Goal: Information Seeking & Learning: Check status

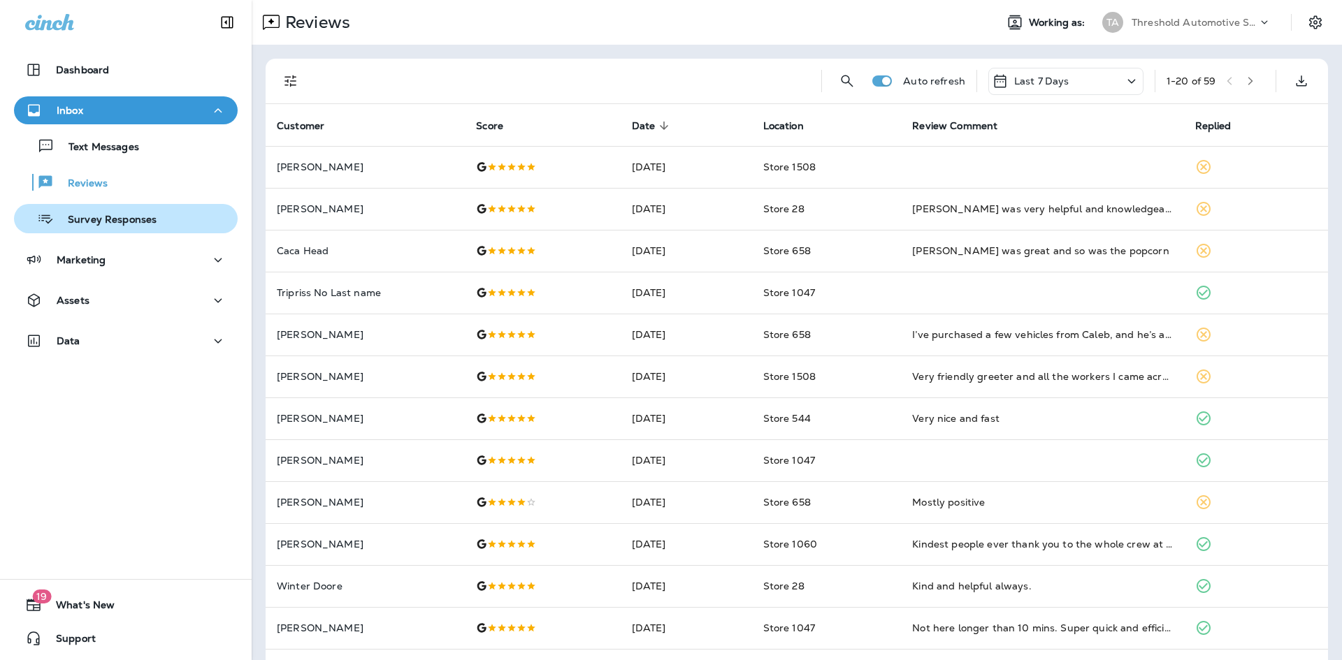
click at [134, 214] on p "Survey Responses" at bounding box center [105, 220] width 103 height 13
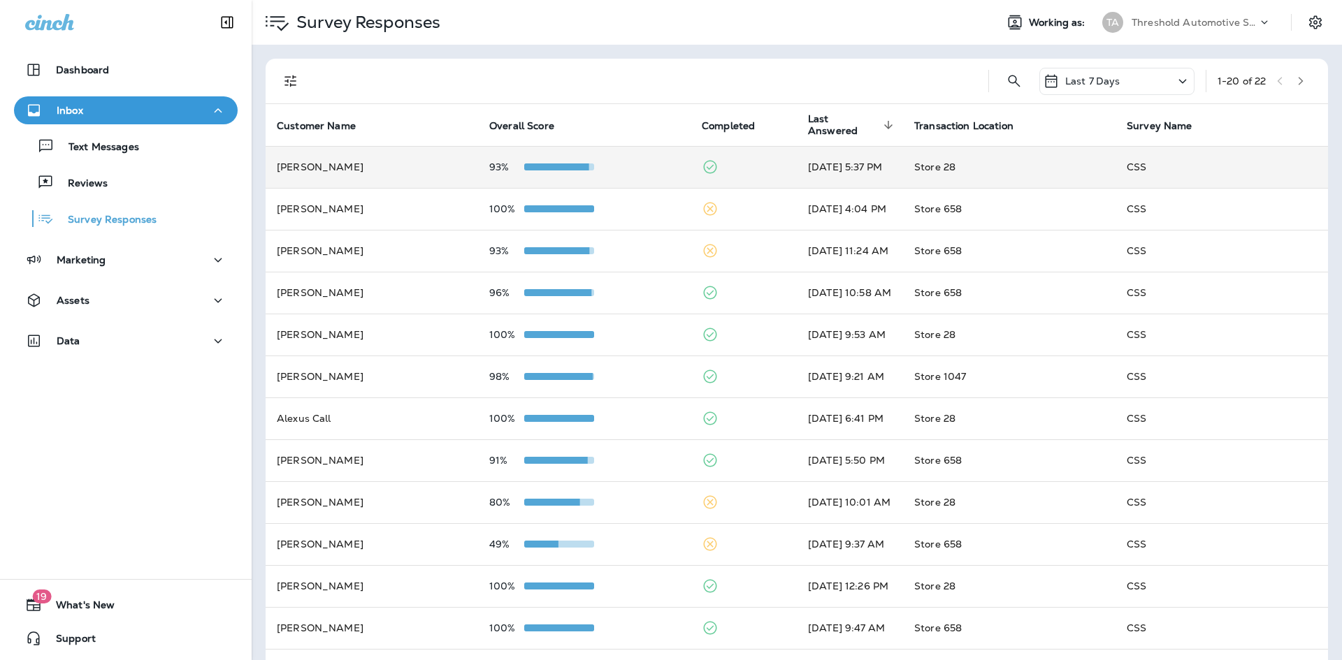
click at [654, 161] on td "93%" at bounding box center [584, 167] width 212 height 42
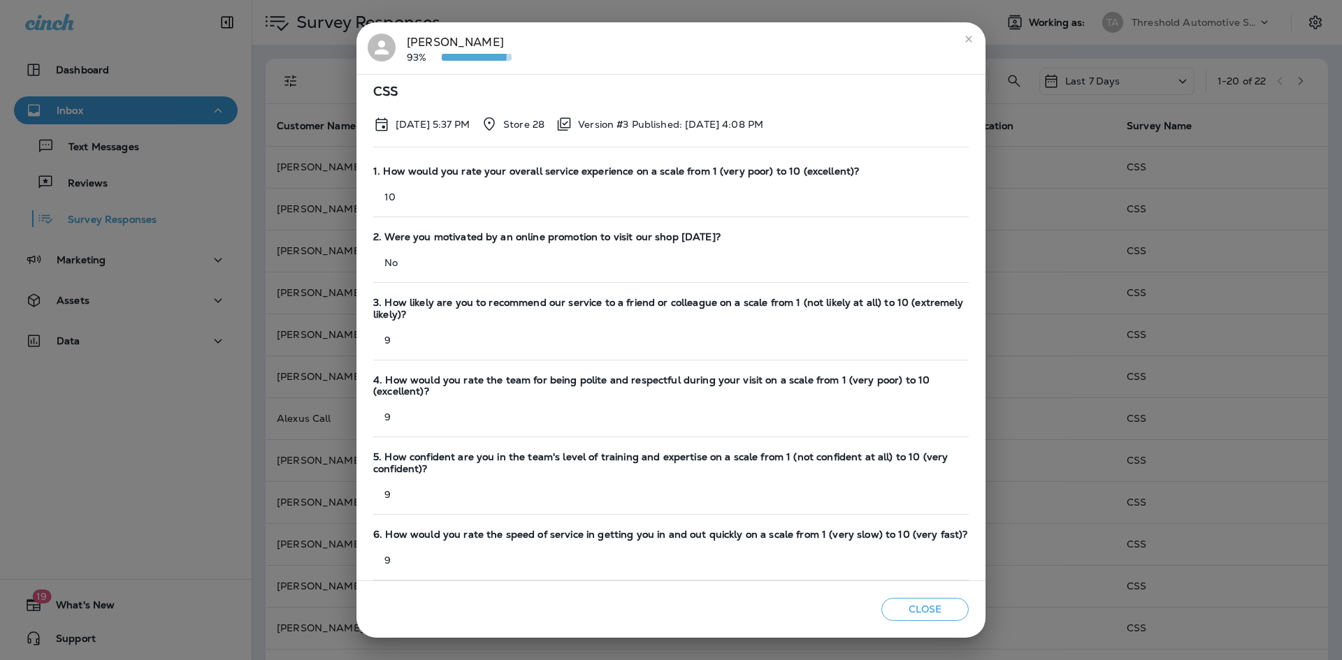
click at [975, 37] on button "close" at bounding box center [968, 39] width 22 height 22
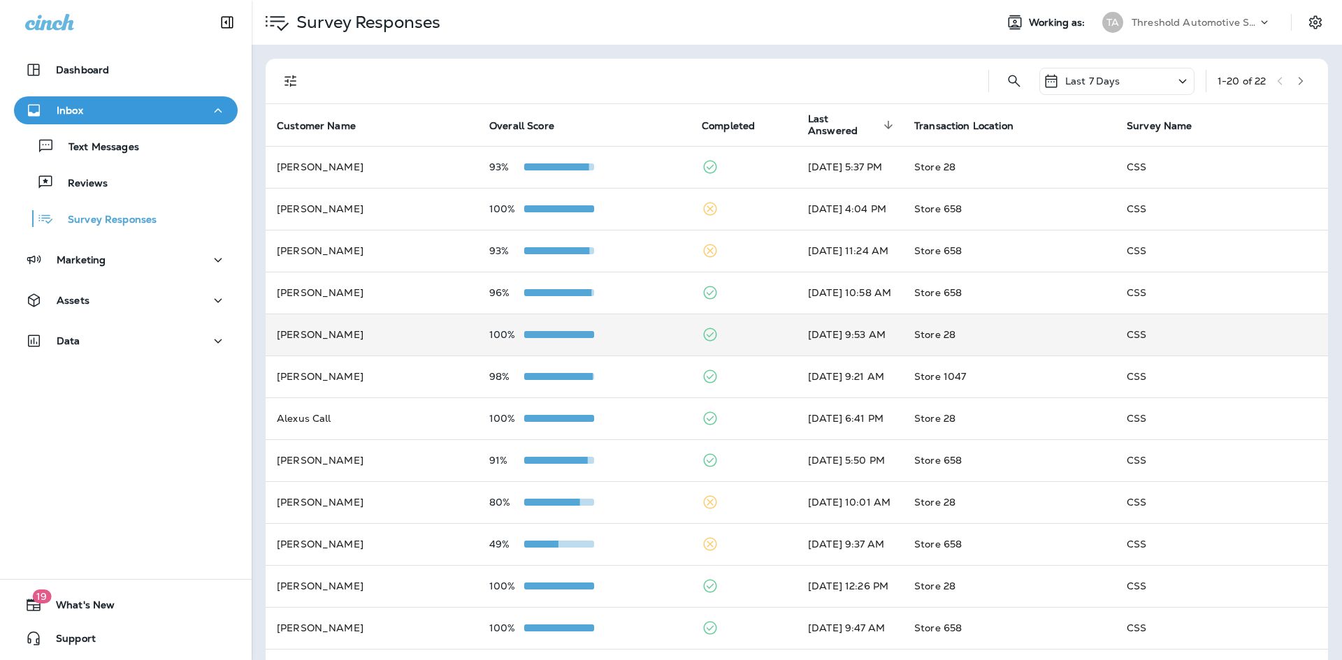
click at [690, 338] on td at bounding box center [743, 335] width 106 height 42
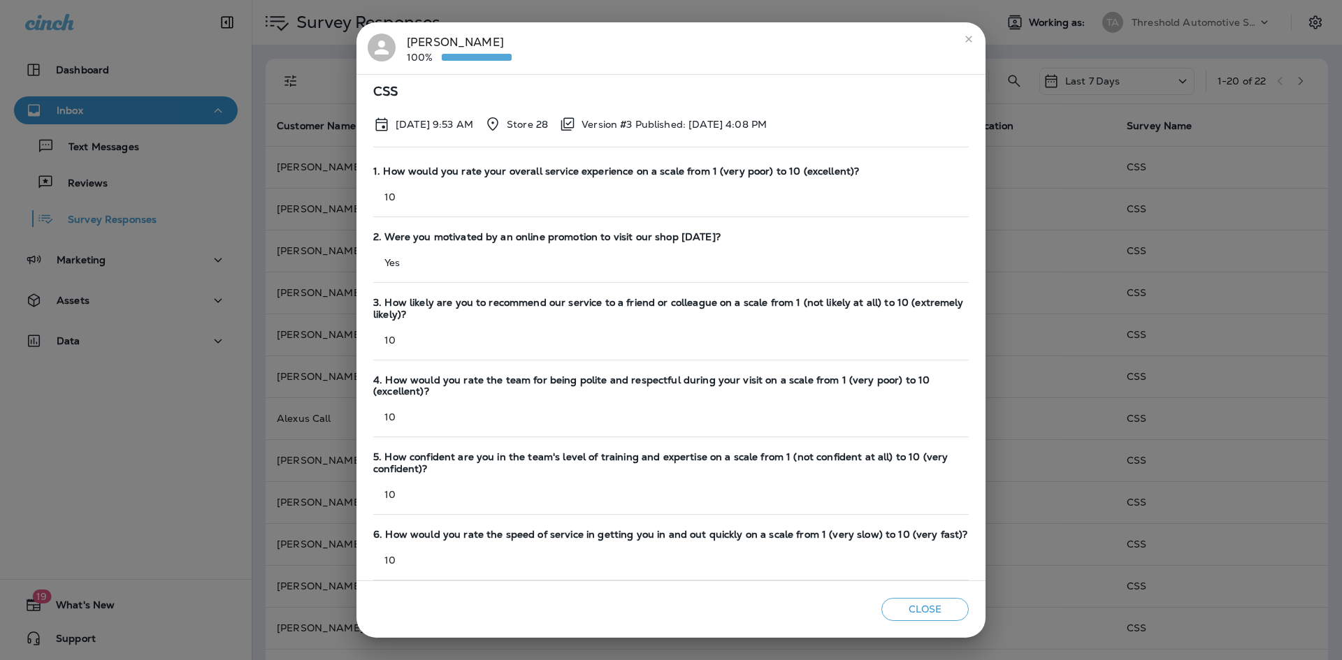
click at [964, 46] on button "close" at bounding box center [968, 39] width 22 height 22
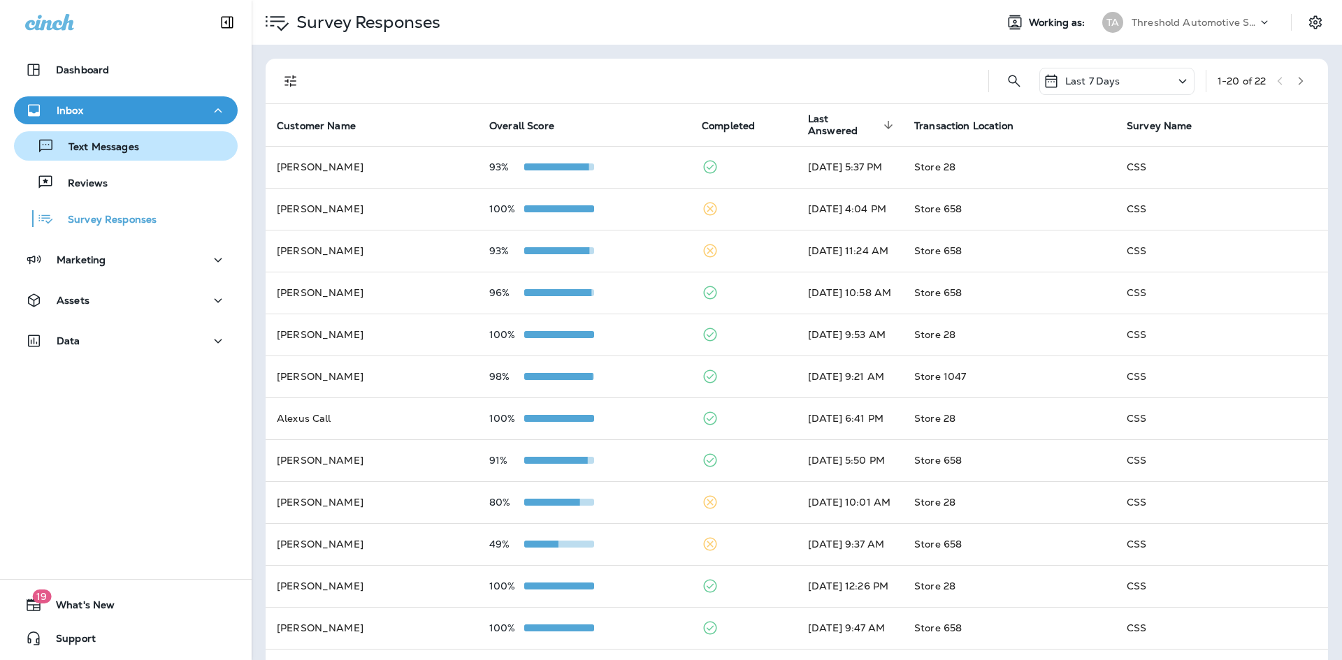
click at [138, 146] on div "Text Messages" at bounding box center [126, 146] width 212 height 21
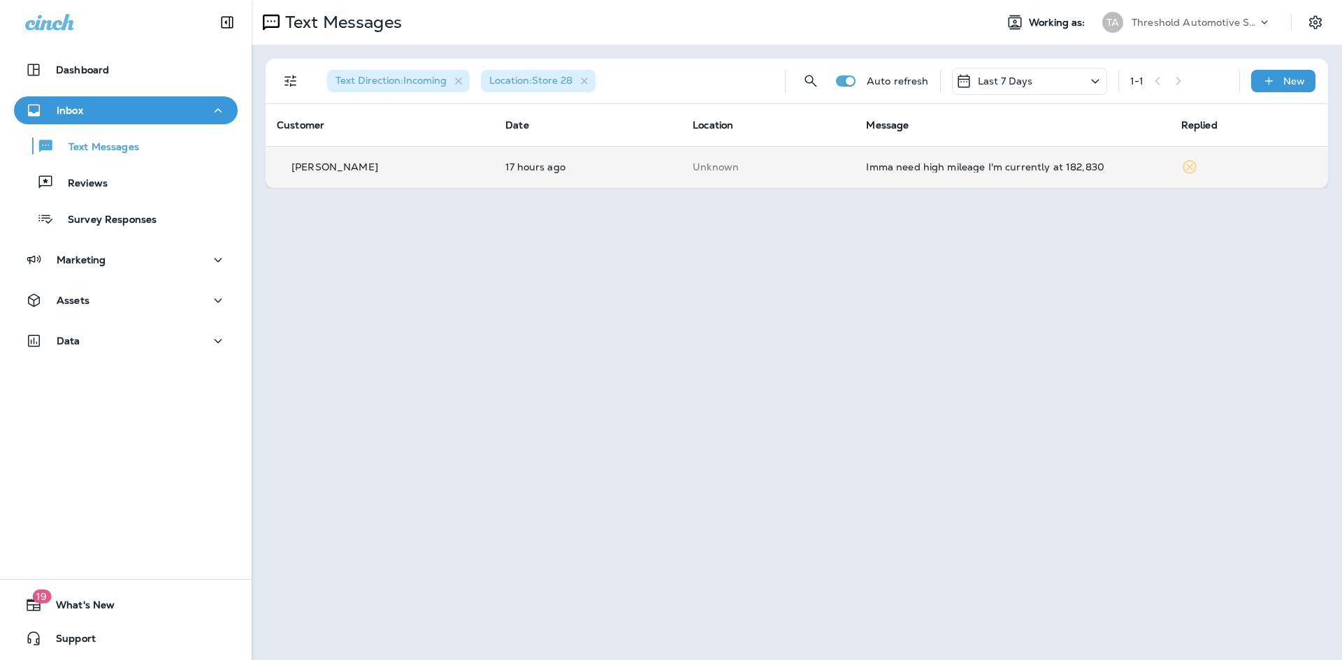
click at [855, 171] on td "Imma need high mileage I'm currently at 182,830" at bounding box center [1012, 167] width 314 height 42
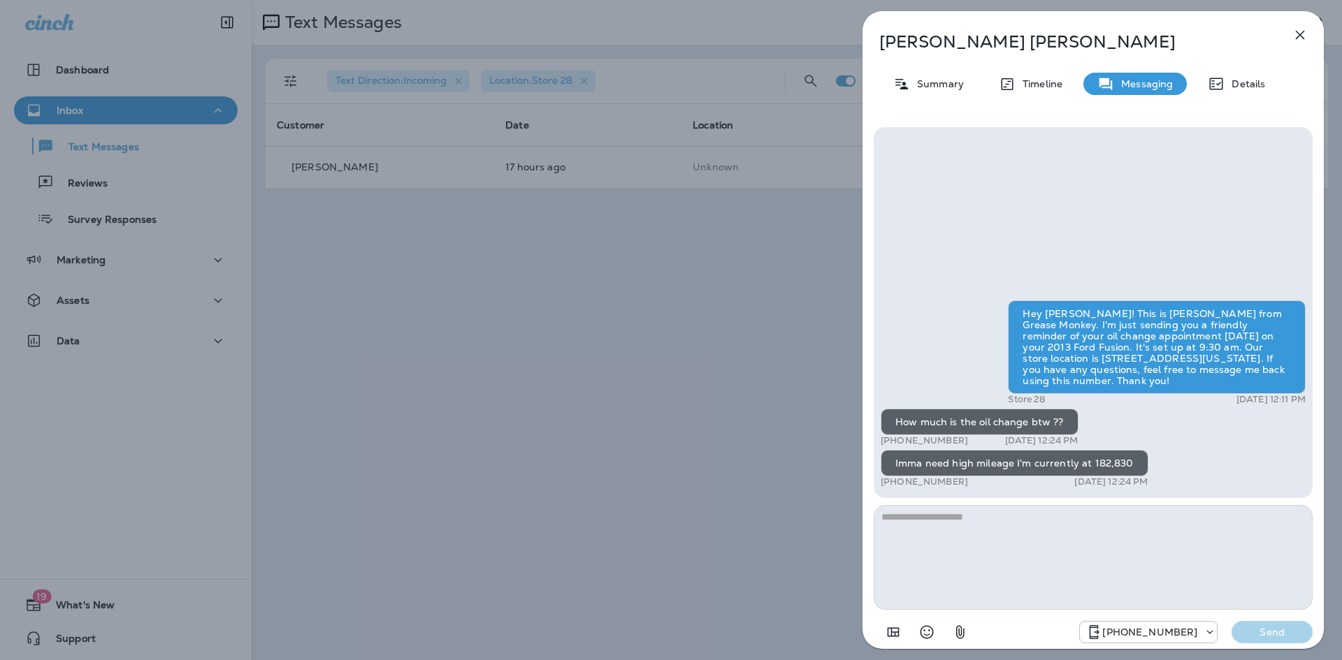
click at [1306, 37] on icon "button" at bounding box center [1299, 35] width 17 height 17
